Goal: Transaction & Acquisition: Book appointment/travel/reservation

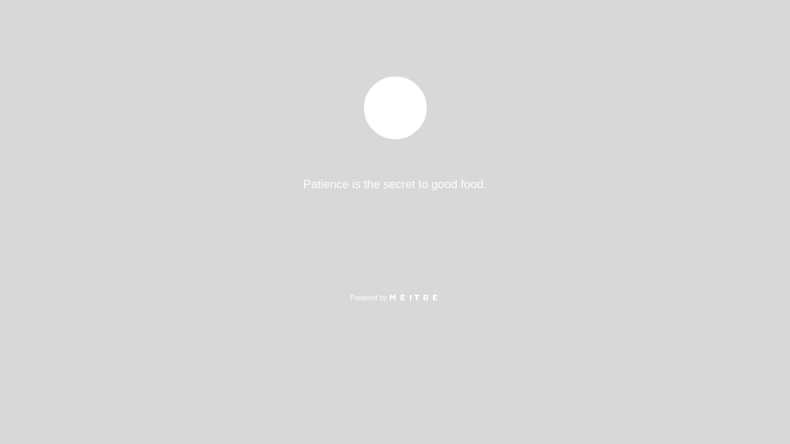
select select "es"
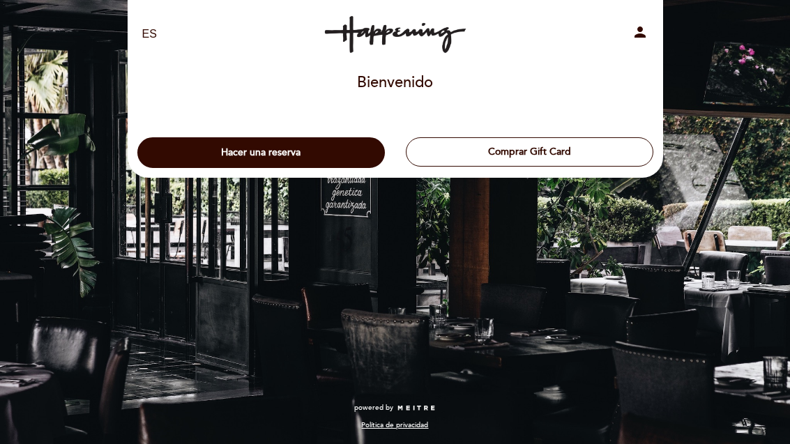
click at [267, 159] on button "Hacer una reserva" at bounding box center [261, 152] width 248 height 31
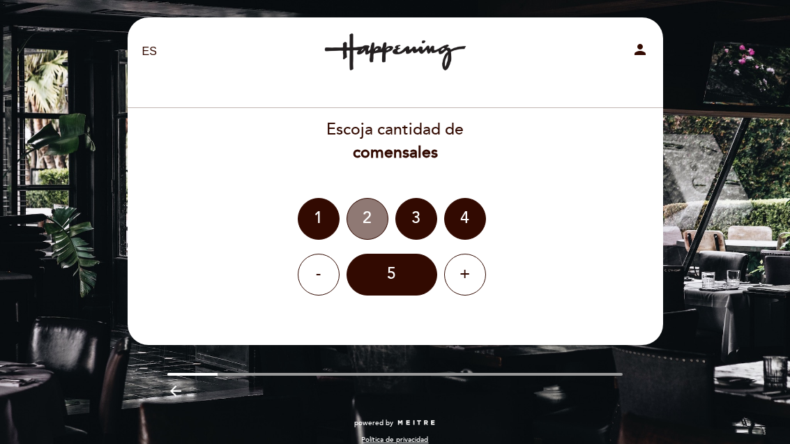
click at [366, 216] on div "2" at bounding box center [368, 219] width 42 height 42
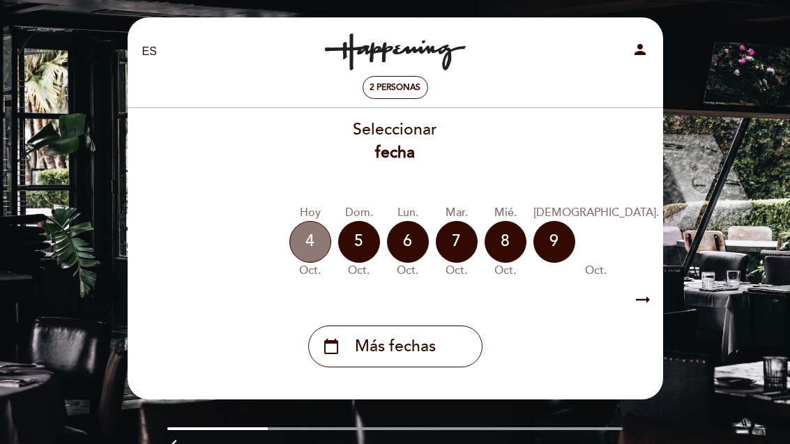
click at [308, 238] on div "4" at bounding box center [310, 242] width 42 height 42
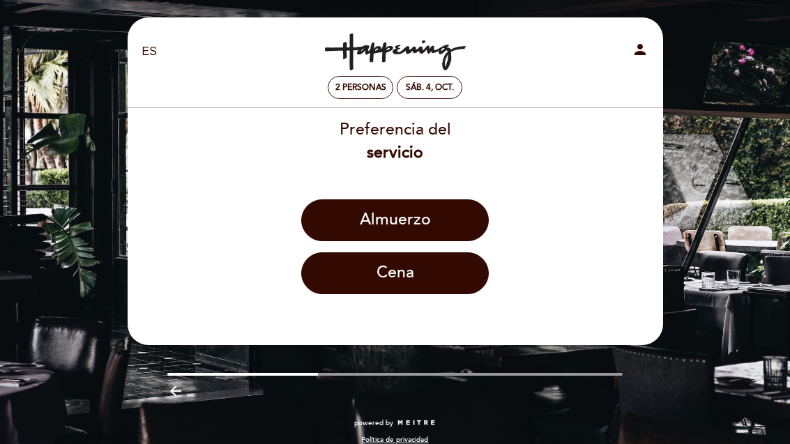
click at [395, 215] on button "Almuerzo" at bounding box center [395, 220] width 188 height 42
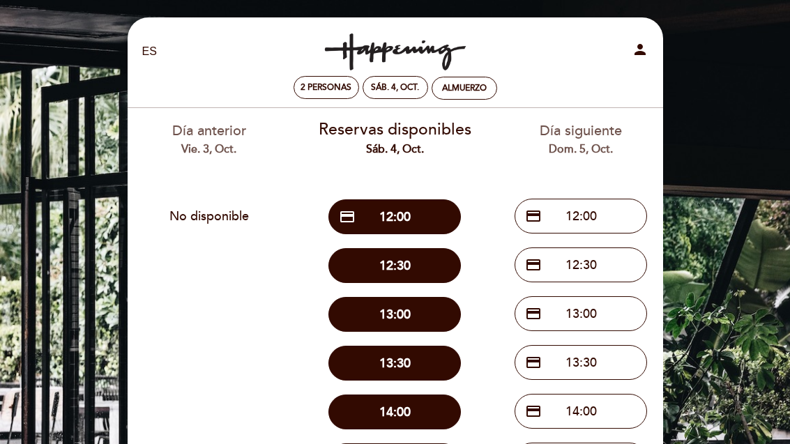
click at [390, 262] on button "12:30" at bounding box center [395, 265] width 133 height 35
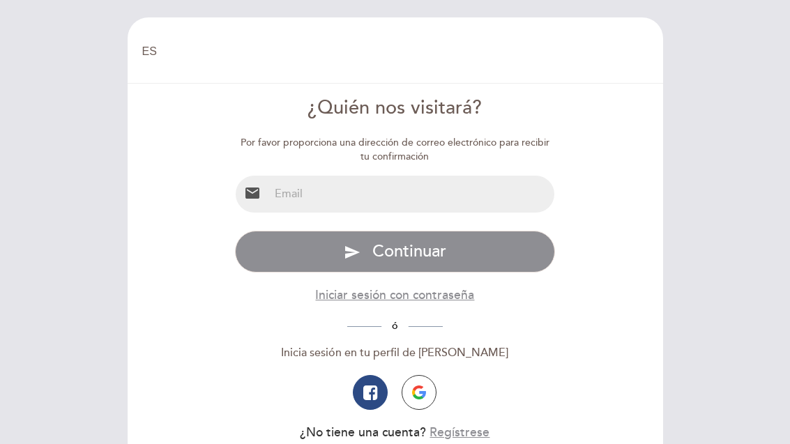
select select "es"
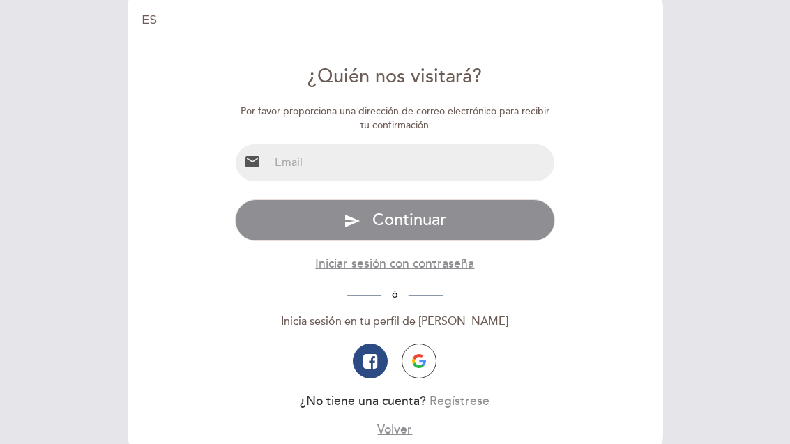
click at [288, 158] on input "email" at bounding box center [411, 162] width 285 height 37
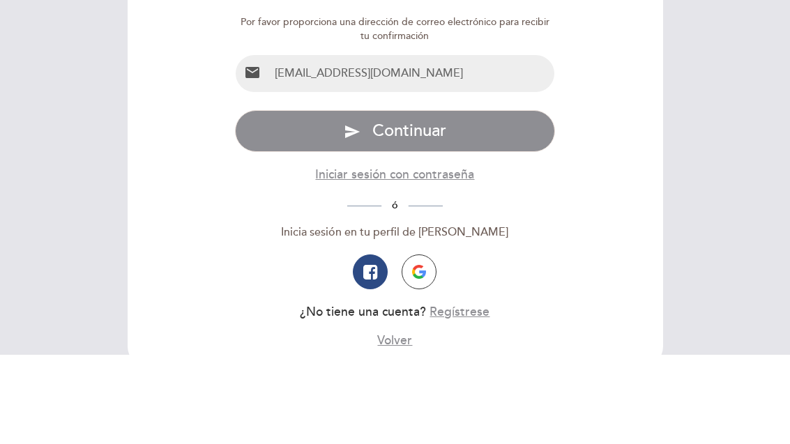
type input "leticiakurchan@yahoo.com.ar"
click at [398, 210] on span "Continuar" at bounding box center [409, 220] width 74 height 20
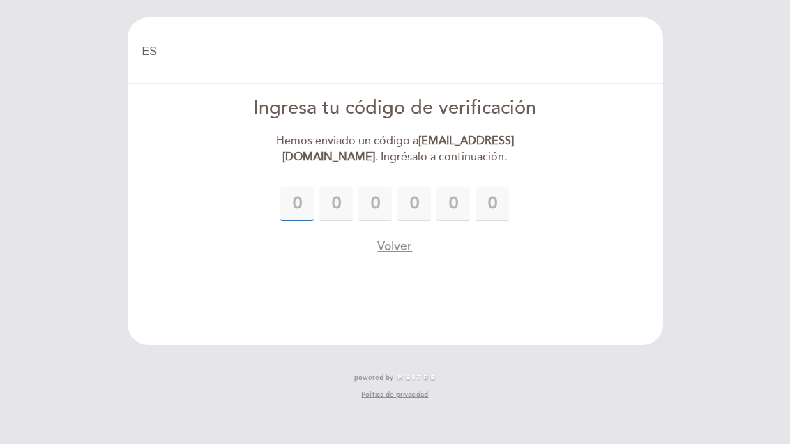
scroll to position [0, 0]
click at [299, 206] on input "text" at bounding box center [296, 204] width 33 height 33
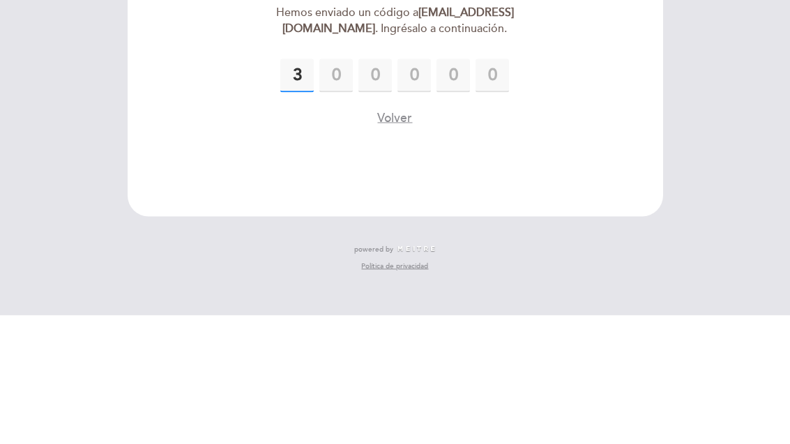
type input "3"
type input "1"
type input "2"
type input "7"
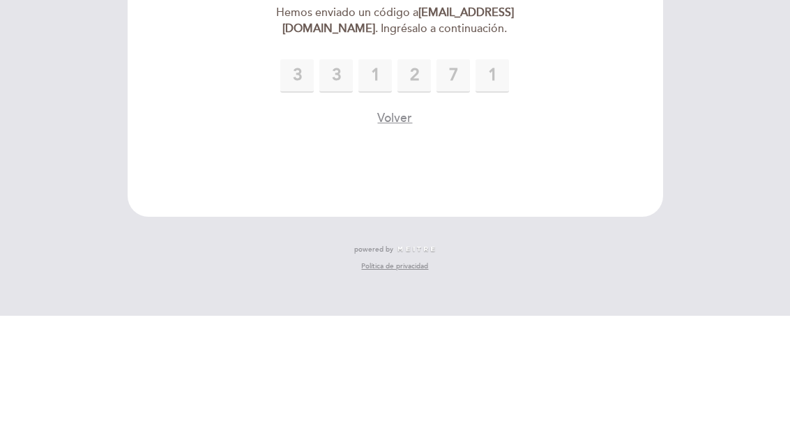
scroll to position [45, 0]
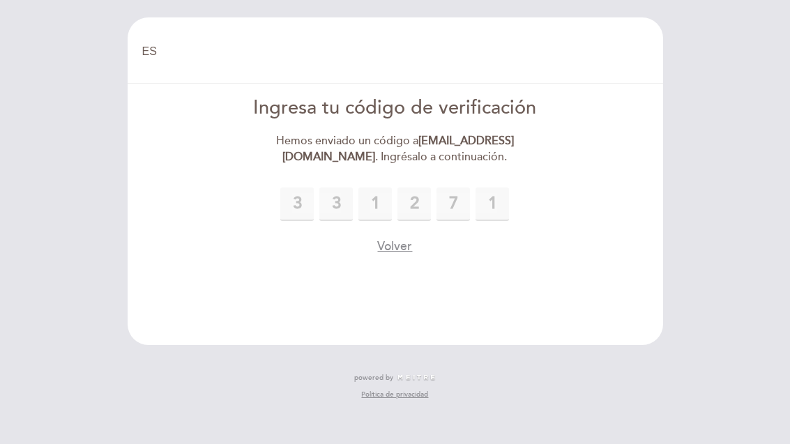
type input "1"
click at [395, 238] on button "Volver" at bounding box center [394, 246] width 35 height 17
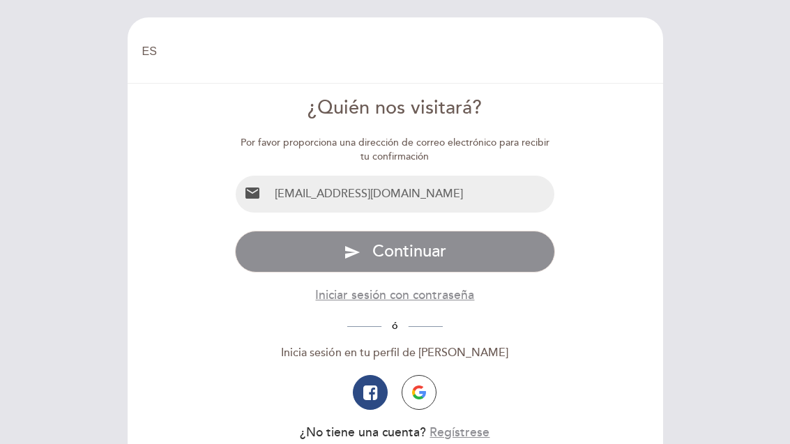
scroll to position [0, 0]
